Goal: Navigation & Orientation: Go to known website

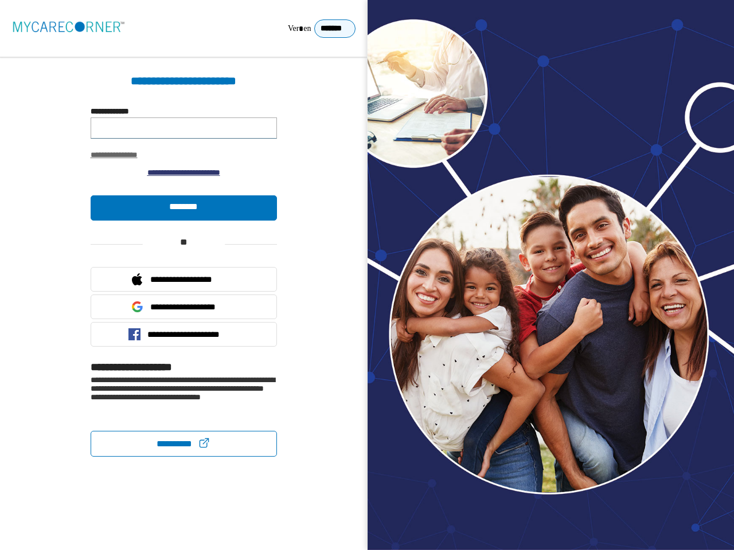
click at [367, 275] on div "**********" at bounding box center [367, 275] width 734 height 550
